Goal: Information Seeking & Learning: Check status

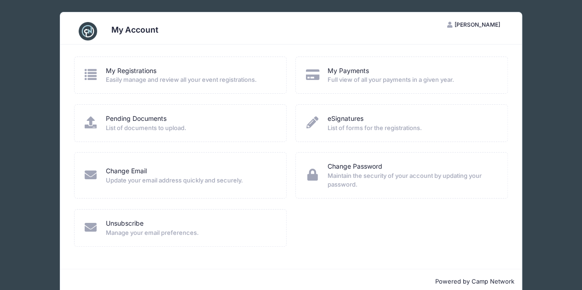
click at [360, 82] on span "Full view of all your payments in a given year." at bounding box center [411, 79] width 168 height 9
drag, startPoint x: 340, startPoint y: 75, endPoint x: 324, endPoint y: 76, distance: 15.8
click at [339, 75] on link "My Payments" at bounding box center [347, 71] width 41 height 10
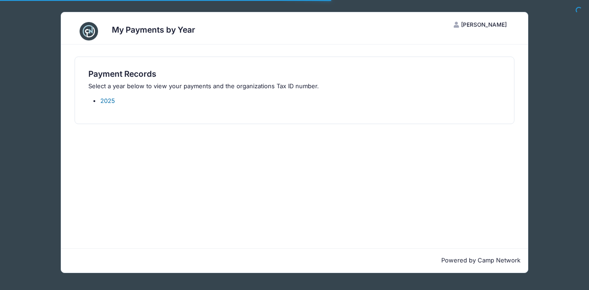
click at [113, 98] on link "2025" at bounding box center [107, 100] width 15 height 7
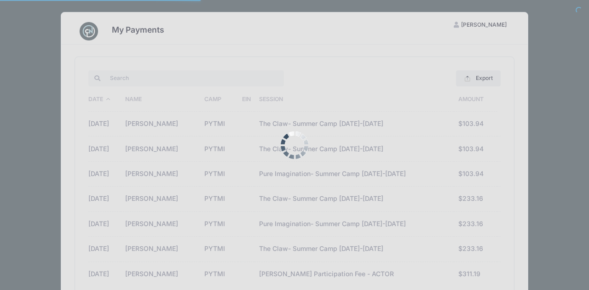
select select "10"
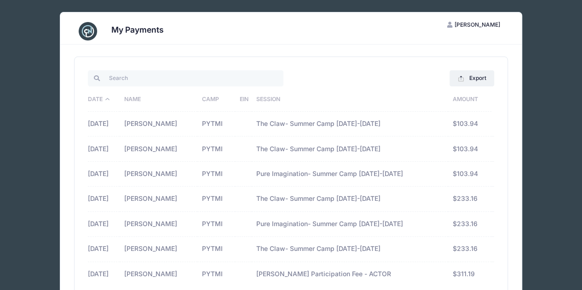
scroll to position [46, 0]
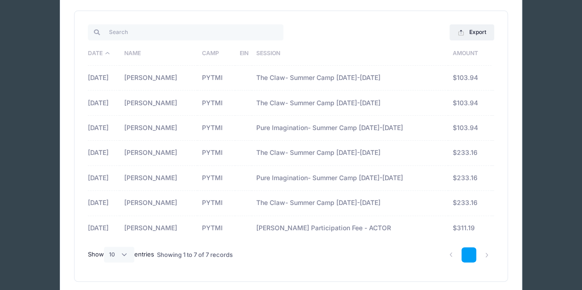
click at [468, 253] on link "1" at bounding box center [469, 255] width 15 height 15
click at [126, 254] on select "All 10 25 50" at bounding box center [119, 255] width 30 height 16
click at [256, 252] on div "Showing 1 to 7 of 7 records" at bounding box center [205, 255] width 104 height 29
